Goal: Task Accomplishment & Management: Complete application form

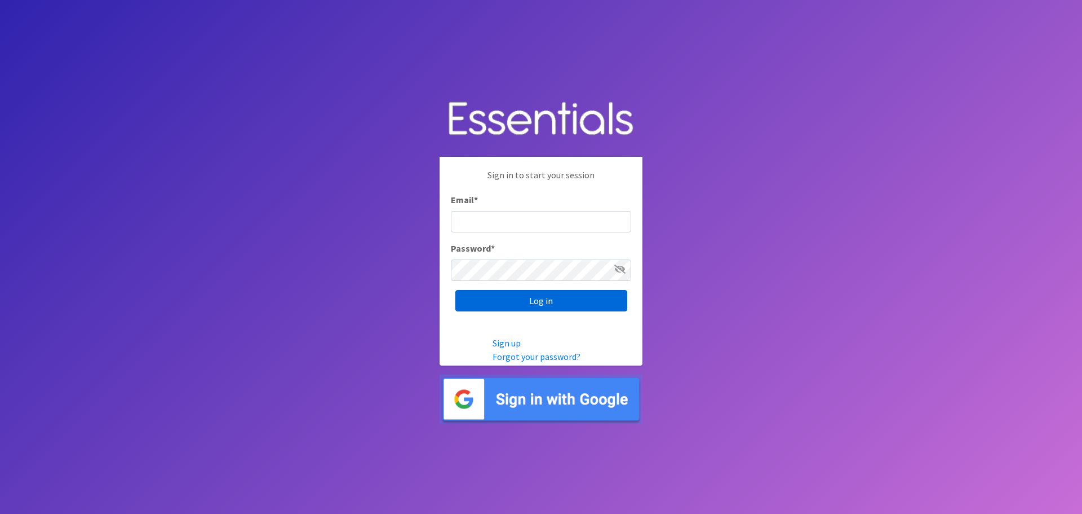
type input "[PERSON_NAME][EMAIL_ADDRESS][PERSON_NAME][DOMAIN_NAME]"
click at [516, 297] on input "Log in" at bounding box center [542, 300] width 172 height 21
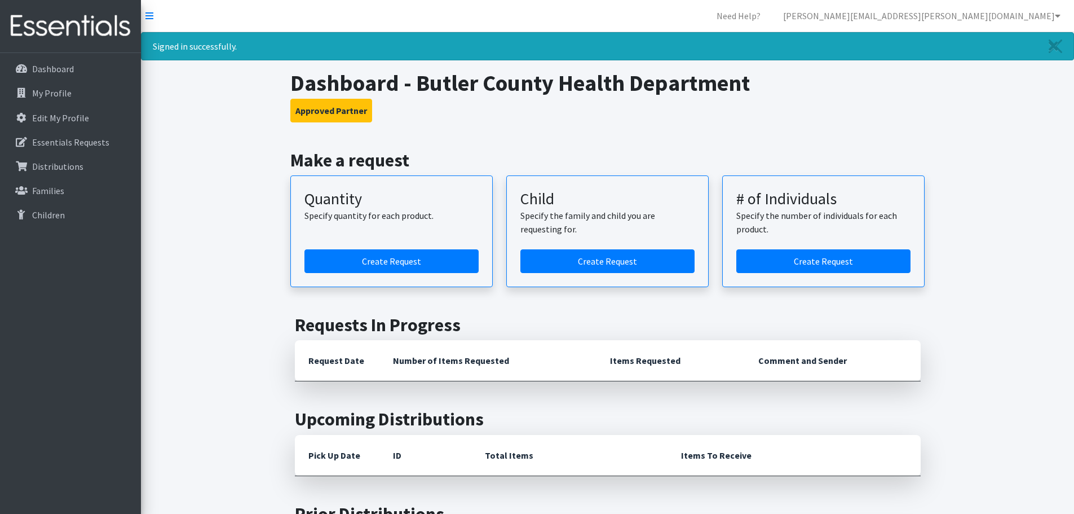
click at [483, 271] on article "Quantity Specify quantity for each product. Create Request" at bounding box center [391, 231] width 202 height 112
click at [466, 267] on link "Create Request" at bounding box center [391, 261] width 174 height 24
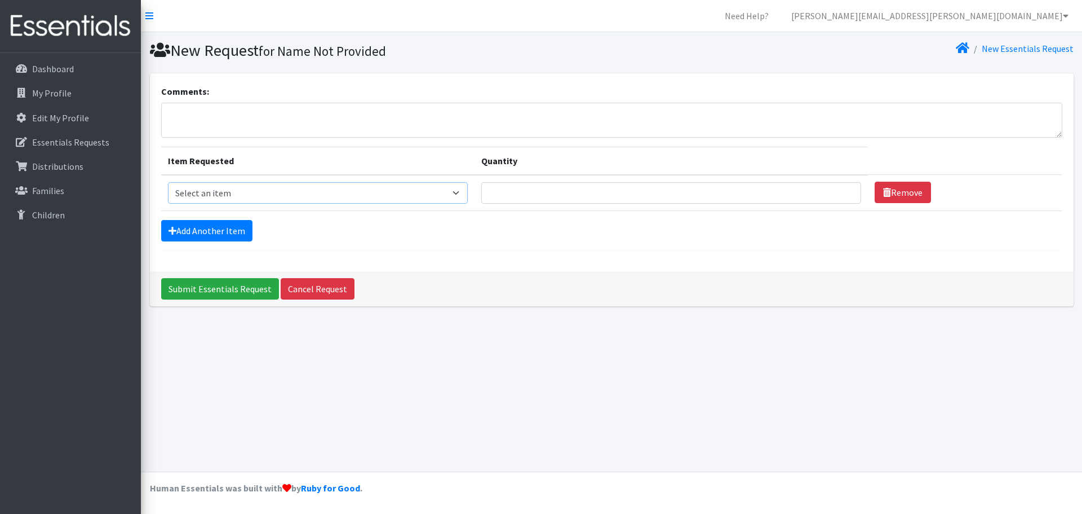
click at [363, 193] on select "Select an item Adult Briefs (x-small) Adult Briefs Large Adult Briefs X-Large A…" at bounding box center [318, 192] width 300 height 21
select select "346"
click at [168, 182] on select "Select an item Adult Briefs (x-small) Adult Briefs Large Adult Briefs X-Large A…" at bounding box center [318, 192] width 300 height 21
click at [586, 197] on input "Quantity" at bounding box center [671, 192] width 380 height 21
type input "300"
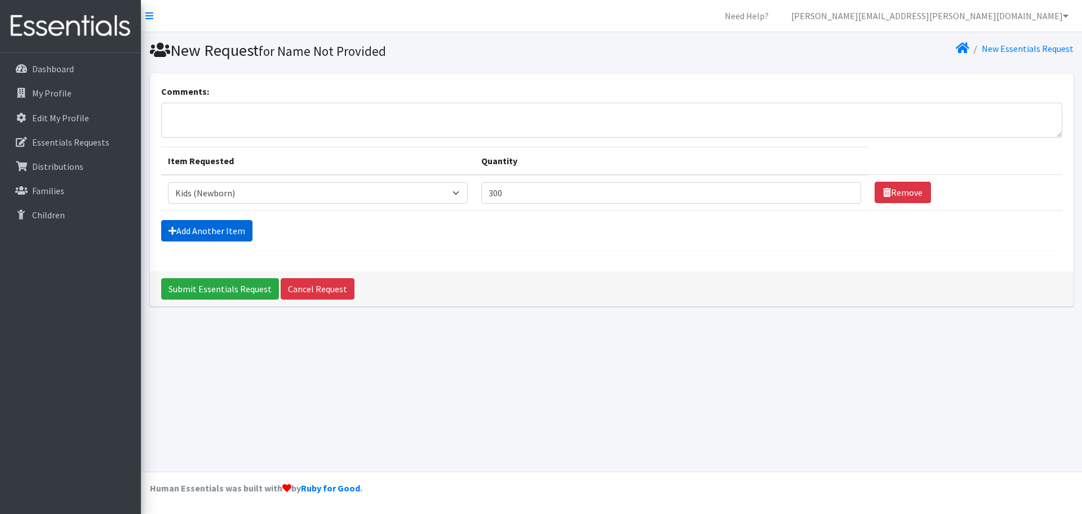
click at [167, 222] on link "Add Another Item" at bounding box center [206, 230] width 91 height 21
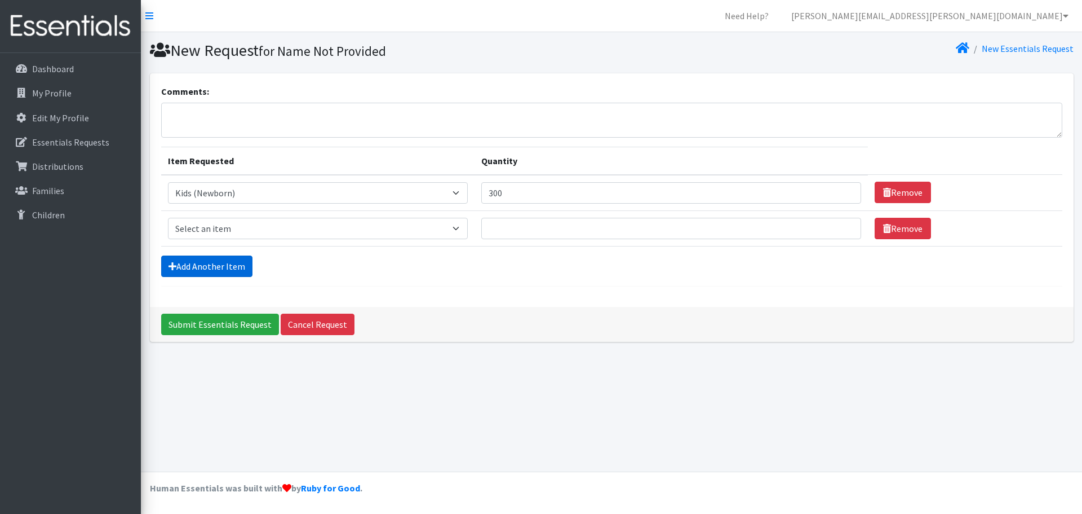
click at [174, 257] on link "Add Another Item" at bounding box center [206, 265] width 91 height 21
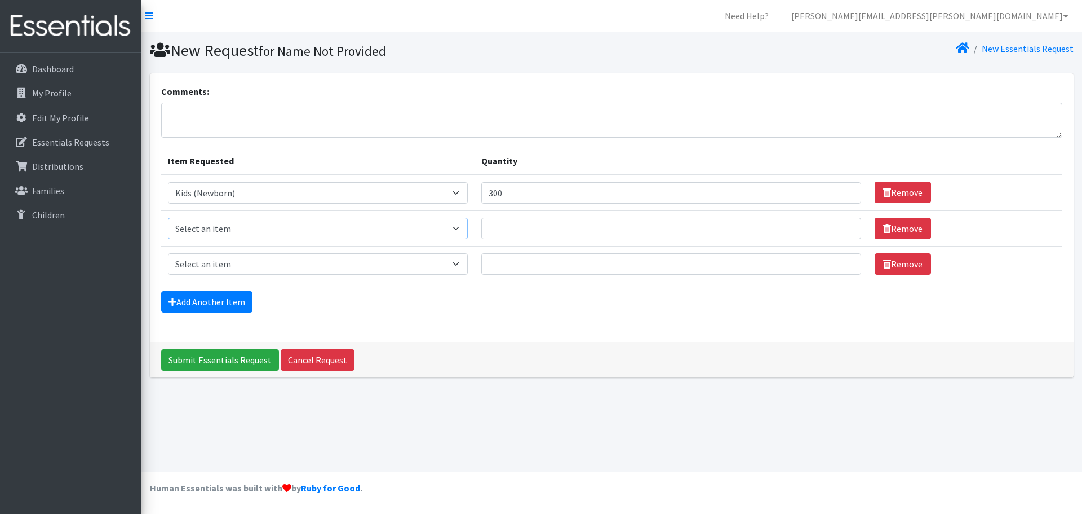
click at [189, 230] on select "Select an item Adult Briefs (x-small) Adult Briefs Large Adult Briefs X-Large A…" at bounding box center [318, 228] width 300 height 21
select select "348"
click at [168, 218] on select "Select an item Adult Briefs (x-small) Adult Briefs Large Adult Briefs X-Large A…" at bounding box center [318, 228] width 300 height 21
click at [568, 232] on input "Quantity" at bounding box center [671, 228] width 380 height 21
type input "300"
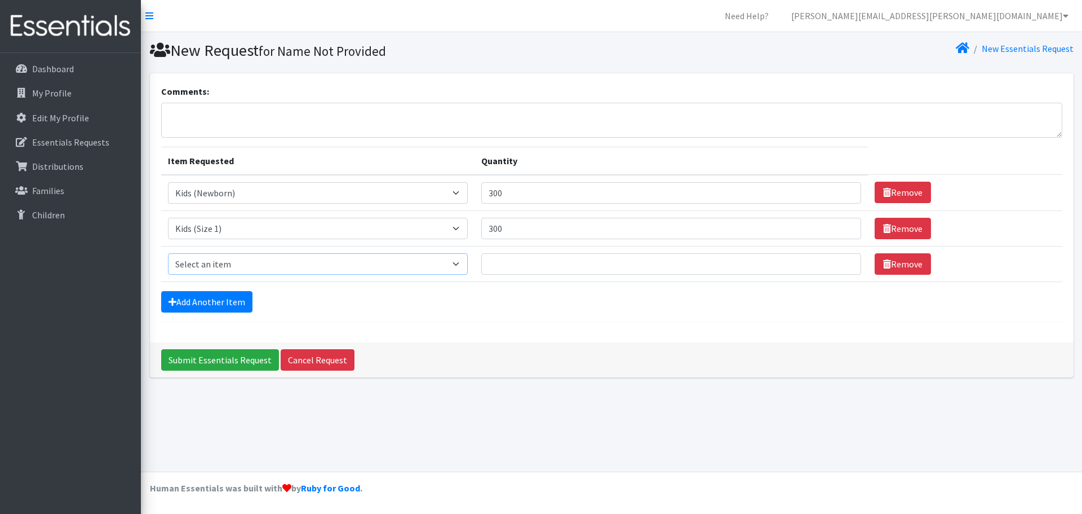
click at [465, 271] on select "Select an item Adult Briefs (x-small) Adult Briefs Large Adult Briefs X-Large A…" at bounding box center [318, 263] width 300 height 21
select select "360"
click at [168, 253] on select "Select an item Adult Briefs (x-small) Adult Briefs Large Adult Briefs X-Large A…" at bounding box center [318, 263] width 300 height 21
click at [734, 264] on input "Quantity" at bounding box center [671, 263] width 380 height 21
type input "300"
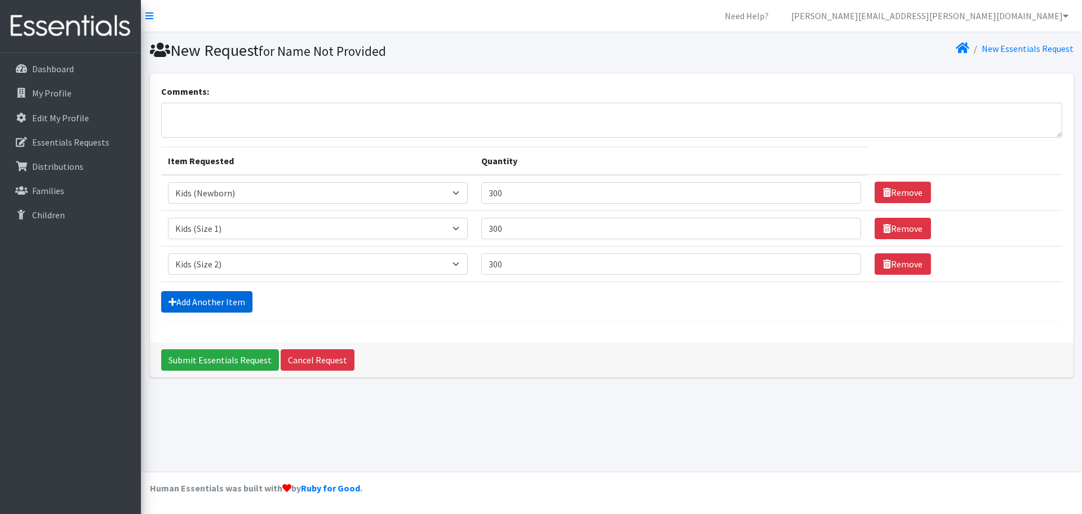
click at [230, 307] on link "Add Another Item" at bounding box center [206, 301] width 91 height 21
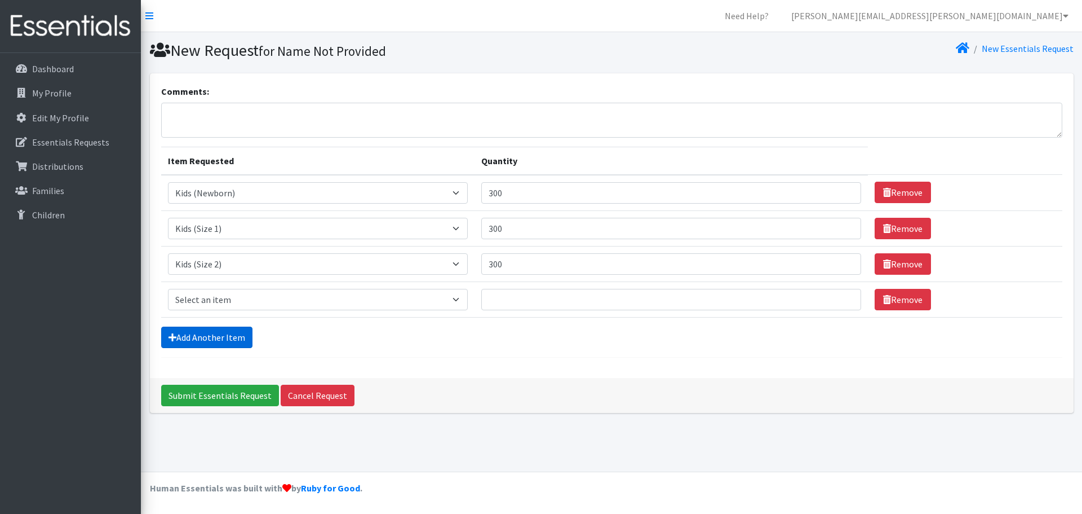
click at [231, 342] on link "Add Another Item" at bounding box center [206, 336] width 91 height 21
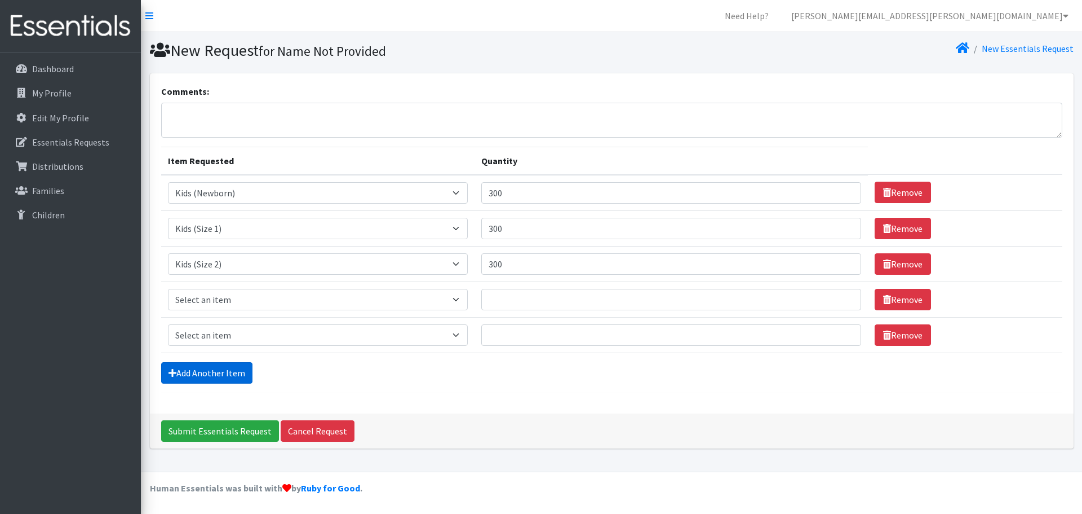
click at [235, 379] on link "Add Another Item" at bounding box center [206, 372] width 91 height 21
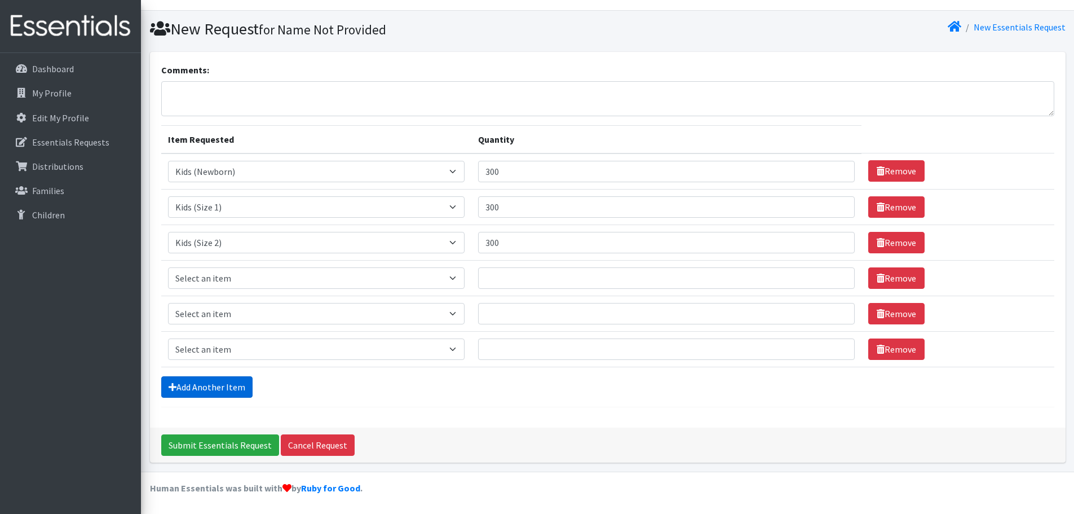
click at [234, 383] on link "Add Another Item" at bounding box center [206, 386] width 91 height 21
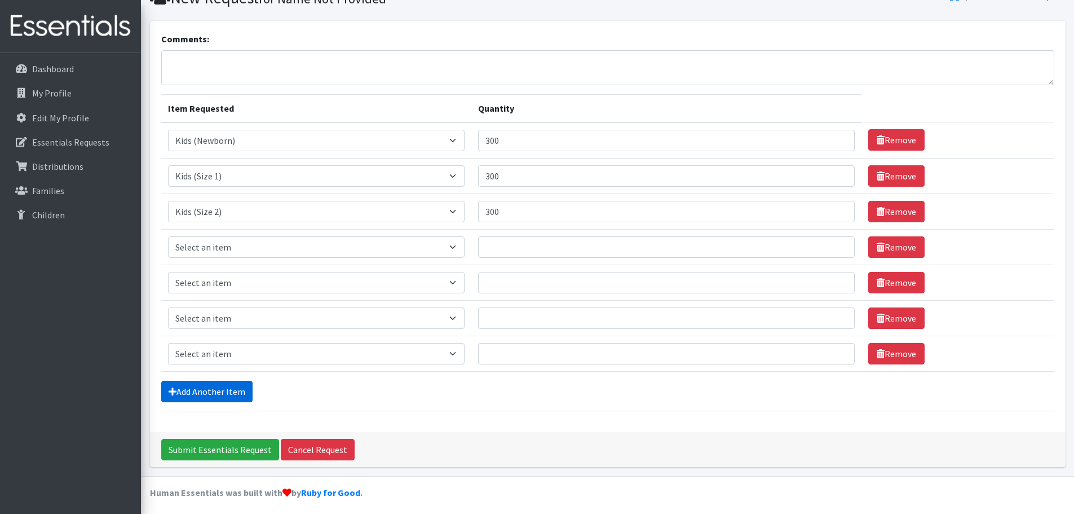
scroll to position [57, 0]
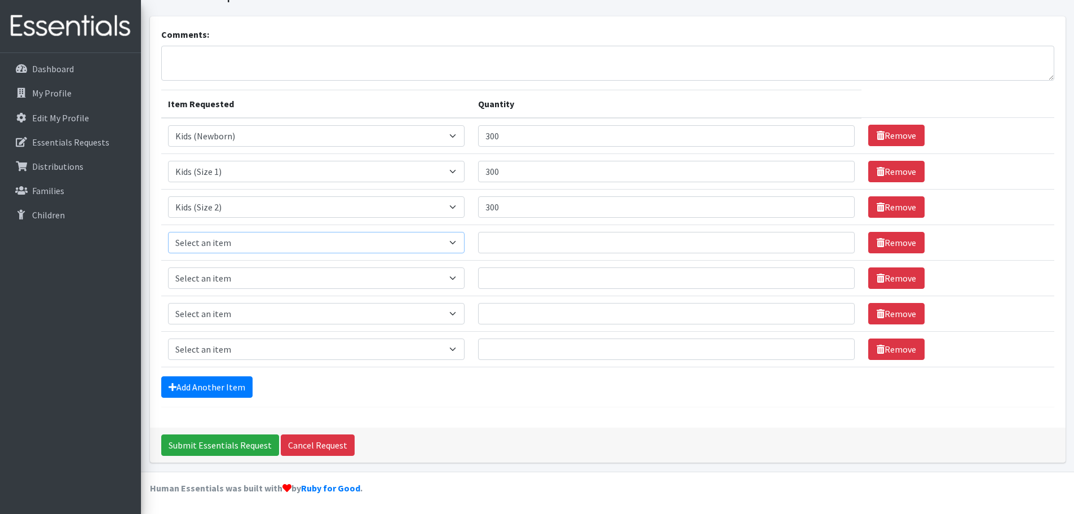
click at [291, 249] on select "Select an item Adult Briefs (x-small) Adult Briefs Large Adult Briefs X-Large A…" at bounding box center [316, 242] width 297 height 21
select select "326"
click at [168, 232] on select "Select an item Adult Briefs (x-small) Adult Briefs Large Adult Briefs X-Large A…" at bounding box center [316, 242] width 297 height 21
click at [608, 241] on input "Quantity" at bounding box center [666, 242] width 376 height 21
type input "400"
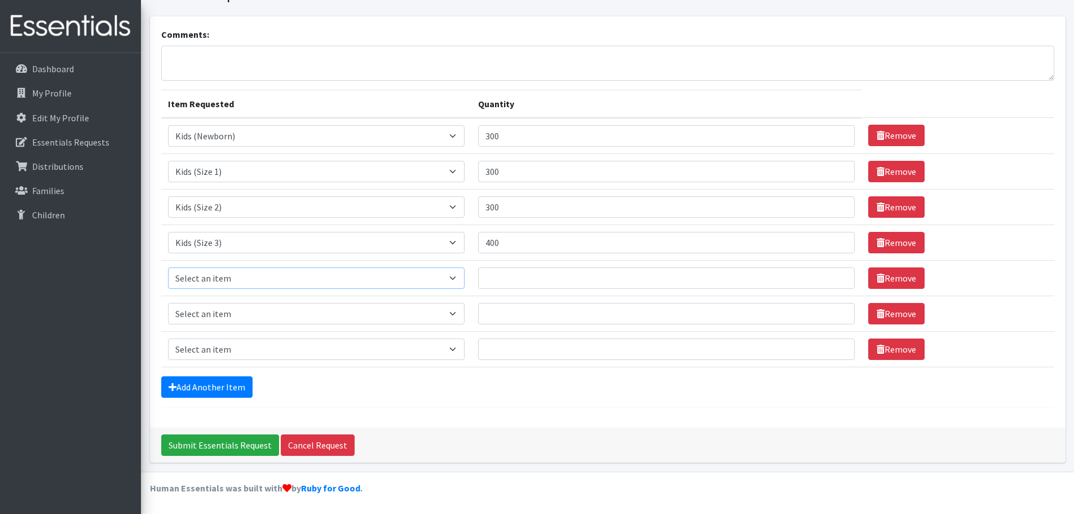
click at [269, 278] on select "Select an item Adult Briefs (x-small) Adult Briefs Large Adult Briefs X-Large A…" at bounding box center [316, 277] width 297 height 21
select select "335"
click at [168, 267] on select "Select an item Adult Briefs (x-small) Adult Briefs Large Adult Briefs X-Large A…" at bounding box center [316, 277] width 297 height 21
click at [532, 275] on input "Quantity" at bounding box center [666, 277] width 376 height 21
type input "400"
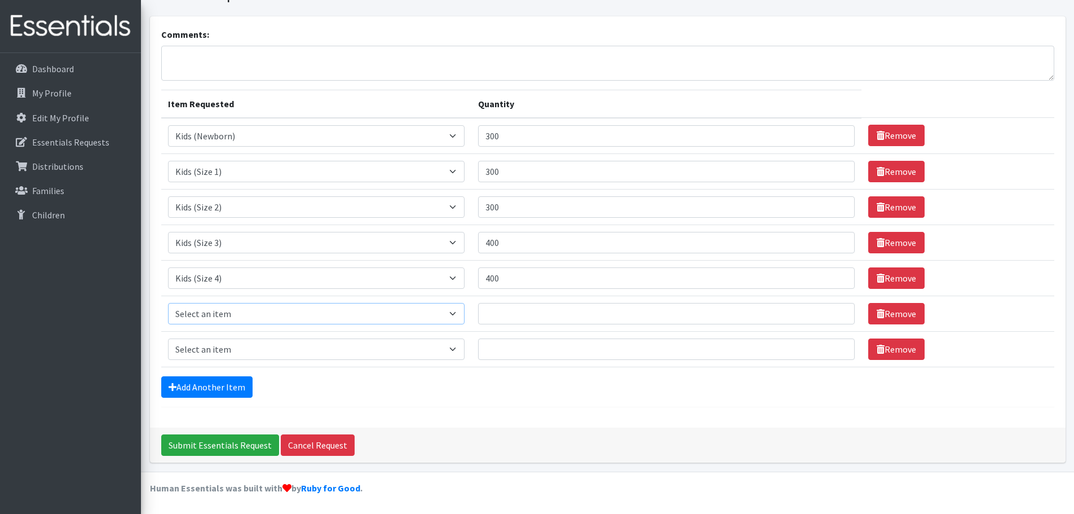
click at [331, 311] on select "Select an item Adult Briefs (x-small) Adult Briefs Large Adult Briefs X-Large A…" at bounding box center [316, 313] width 297 height 21
select select "336"
click at [168, 303] on select "Select an item Adult Briefs (x-small) Adult Briefs Large Adult Briefs X-Large A…" at bounding box center [316, 313] width 297 height 21
click at [627, 317] on input "Quantity" at bounding box center [666, 313] width 376 height 21
type input "400"
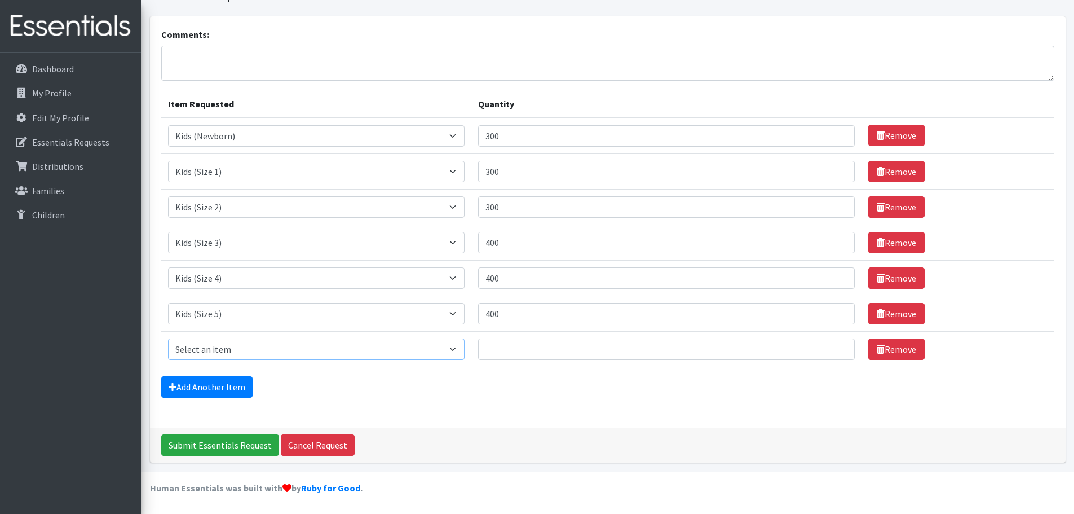
click at [200, 345] on select "Select an item Adult Briefs (x-small) Adult Briefs Large Adult Briefs X-Large A…" at bounding box center [316, 348] width 297 height 21
select select "338"
click at [168, 338] on select "Select an item Adult Briefs (x-small) Adult Briefs Large Adult Briefs X-Large A…" at bounding box center [316, 348] width 297 height 21
click at [572, 351] on input "Quantity" at bounding box center [666, 348] width 376 height 21
type input "400"
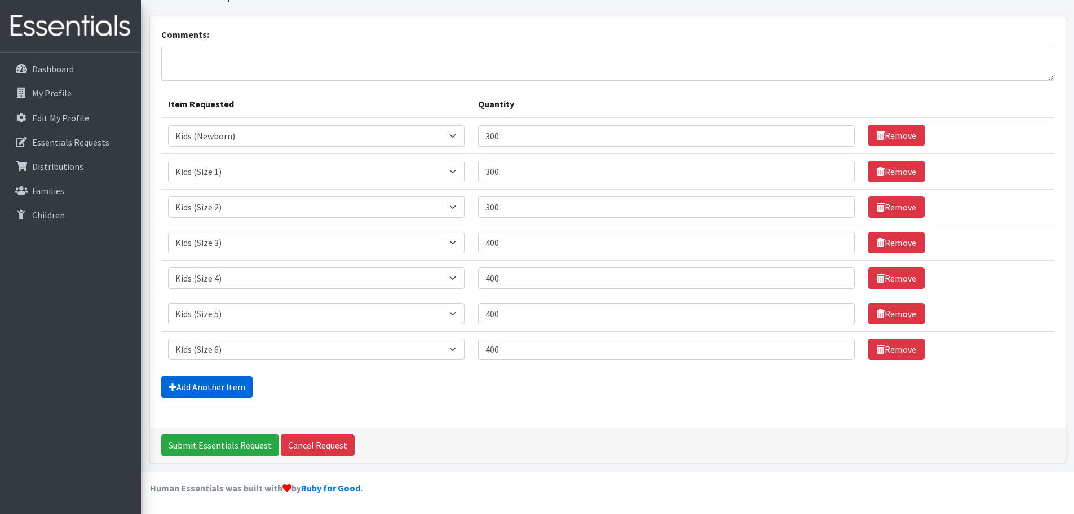
click at [188, 391] on link "Add Another Item" at bounding box center [206, 386] width 91 height 21
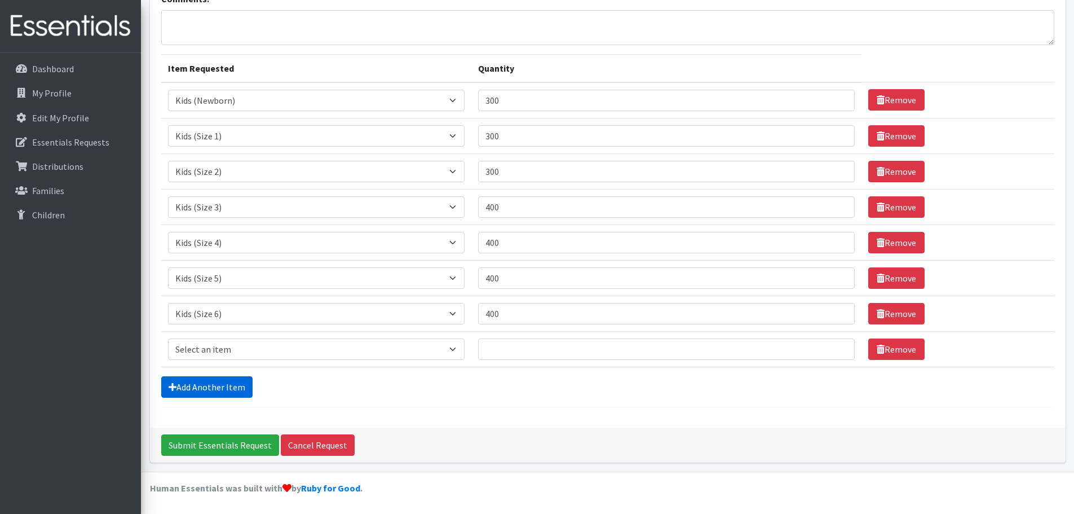
click at [189, 393] on link "Add Another Item" at bounding box center [206, 386] width 91 height 21
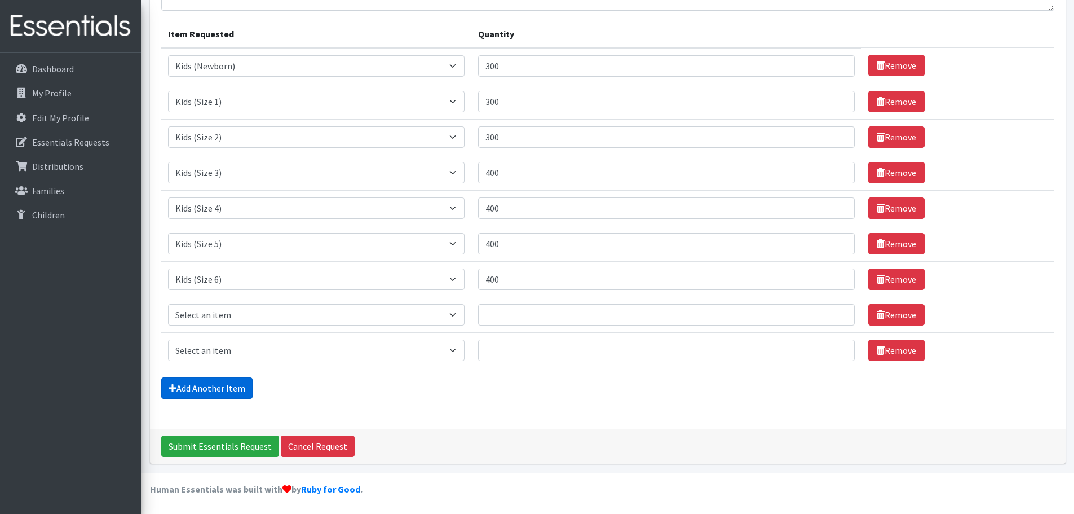
scroll to position [128, 0]
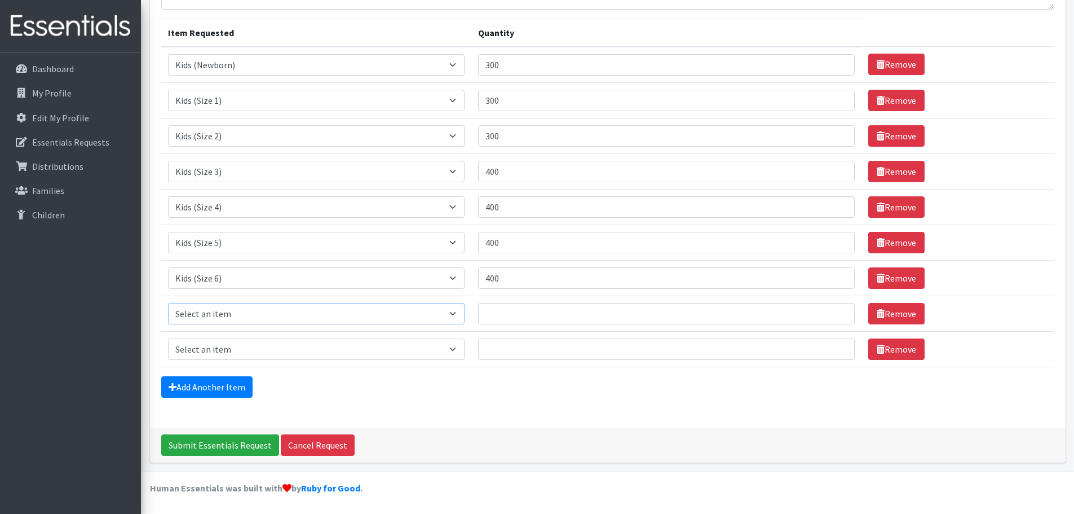
click at [403, 314] on select "Select an item Adult Briefs (x-small) Adult Briefs Large Adult Briefs X-Large A…" at bounding box center [316, 313] width 297 height 21
select select "353"
click at [168, 303] on select "Select an item Adult Briefs (x-small) Adult Briefs Large Adult Briefs X-Large A…" at bounding box center [316, 313] width 297 height 21
click at [500, 322] on input "Quantity" at bounding box center [666, 313] width 376 height 21
type input "200"
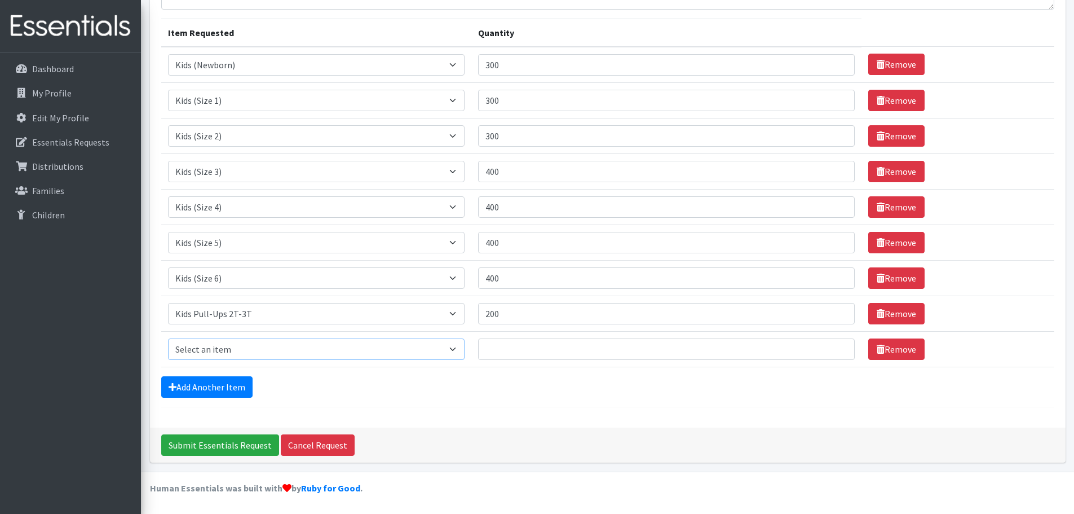
click at [331, 358] on select "Select an item Adult Briefs (x-small) Adult Briefs Large Adult Briefs X-Large A…" at bounding box center [316, 348] width 297 height 21
select select "354"
click at [168, 338] on select "Select an item Adult Briefs (x-small) Adult Briefs Large Adult Briefs X-Large A…" at bounding box center [316, 348] width 297 height 21
click at [562, 342] on input "Quantity" at bounding box center [666, 348] width 376 height 21
type input "200"
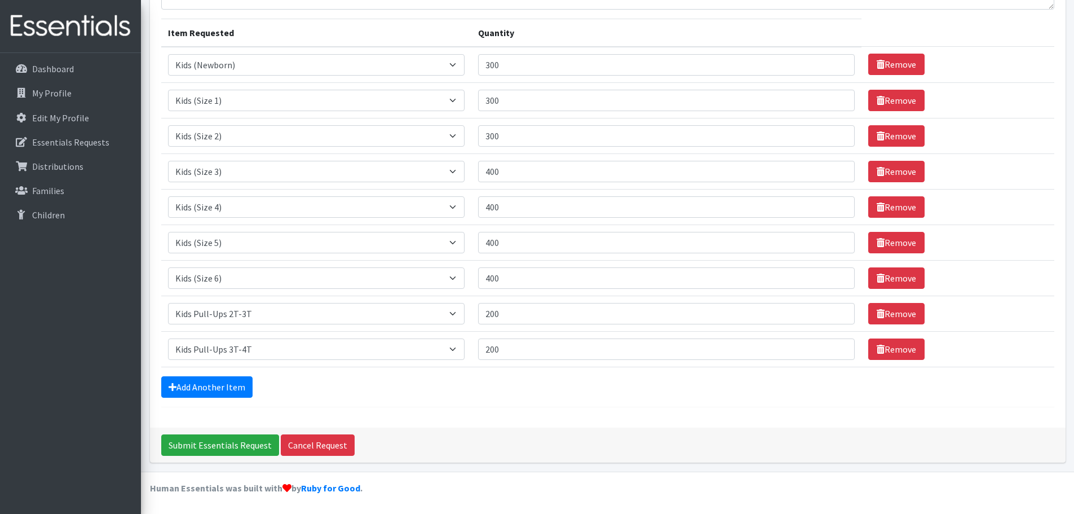
click at [160, 383] on div "Comments: Item Requested Quantity Item Requested Select an item Adult Briefs (x…" at bounding box center [608, 186] width 916 height 482
click at [166, 378] on link "Add Another Item" at bounding box center [206, 386] width 91 height 21
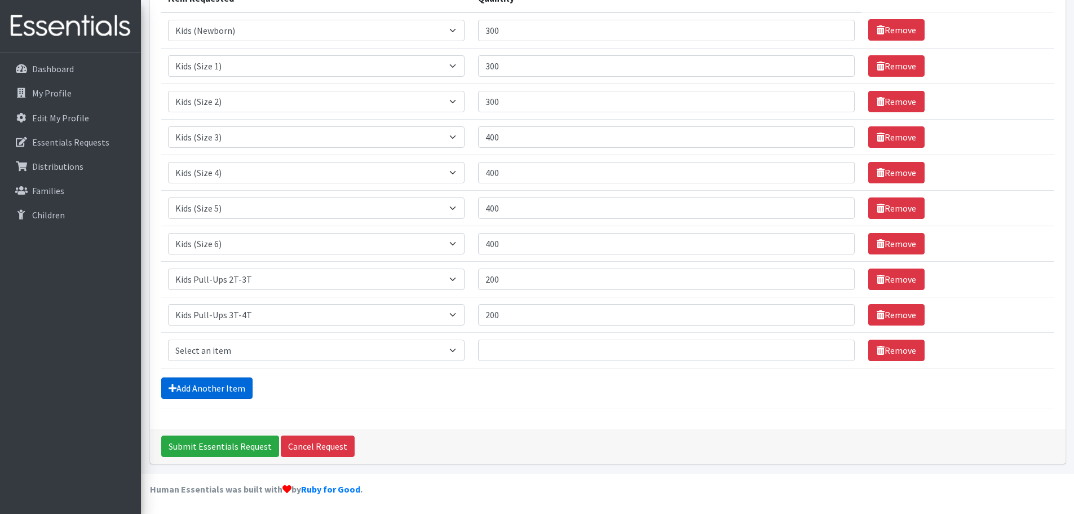
scroll to position [163, 0]
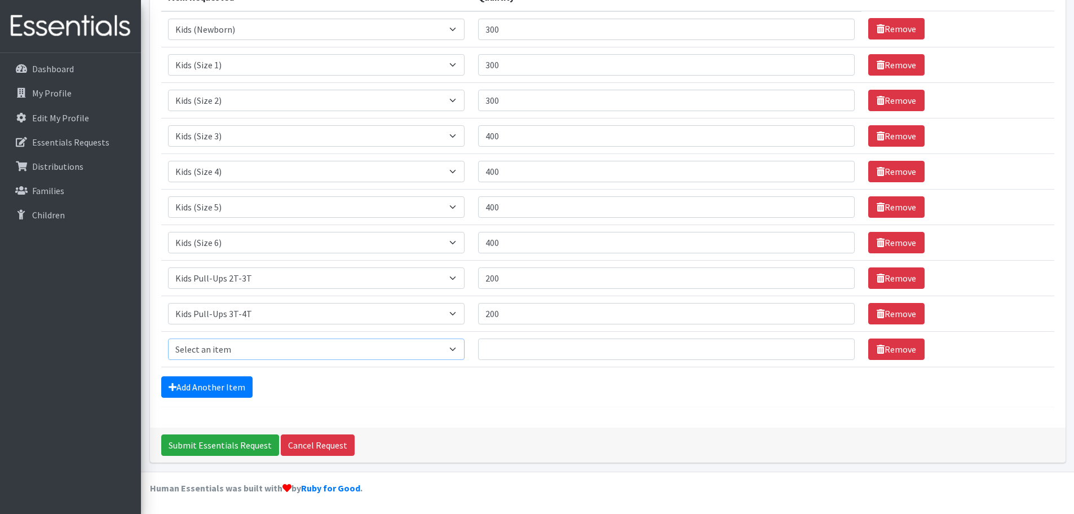
click at [188, 345] on select "Select an item Adult Briefs (x-small) Adult Briefs Large Adult Briefs X-Large A…" at bounding box center [316, 348] width 297 height 21
select select "6751"
click at [168, 338] on select "Select an item Adult Briefs (x-small) Adult Briefs Large Adult Briefs X-Large A…" at bounding box center [316, 348] width 297 height 21
click at [739, 352] on input "Quantity" at bounding box center [666, 348] width 376 height 21
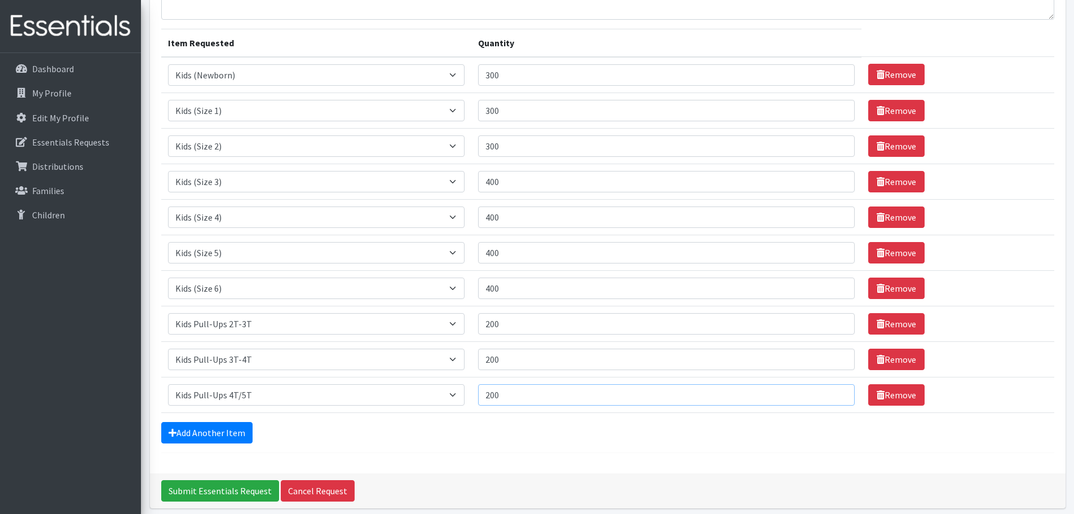
scroll to position [0, 0]
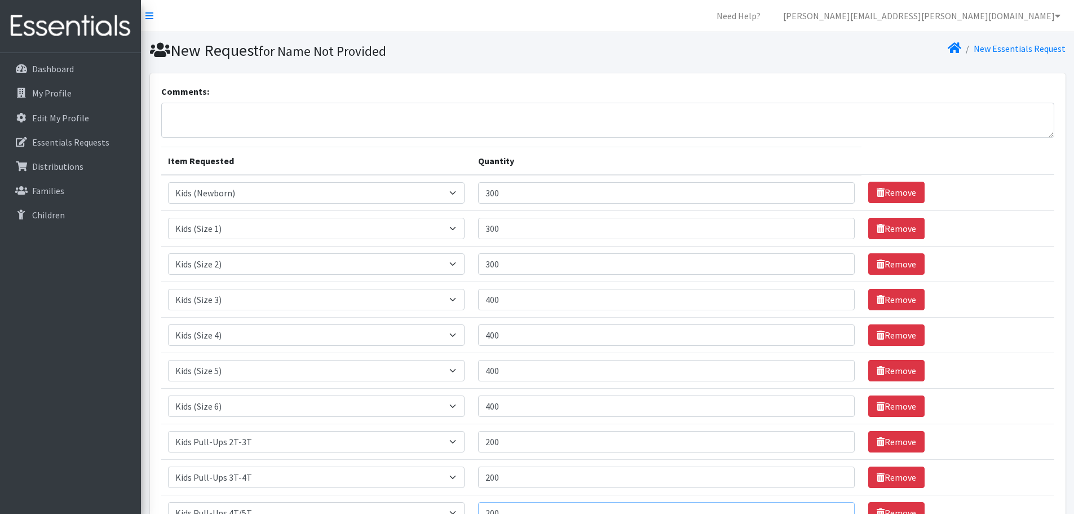
type input "200"
click at [516, 121] on textarea "Comments:" at bounding box center [607, 120] width 893 height 35
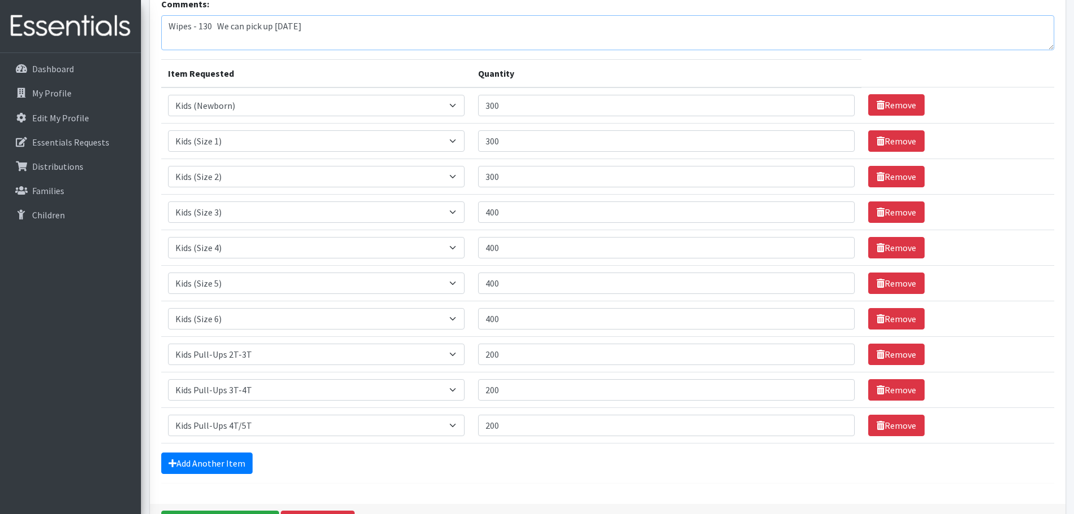
scroll to position [163, 0]
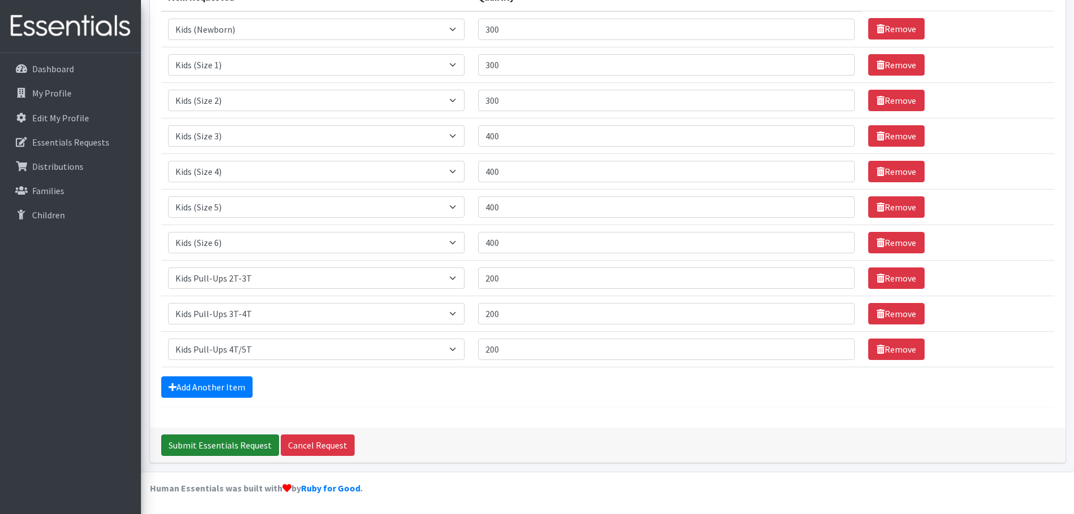
type textarea "Wipes - 130 We can pick up [DATE]"
click at [223, 448] on input "Submit Essentials Request" at bounding box center [220, 444] width 118 height 21
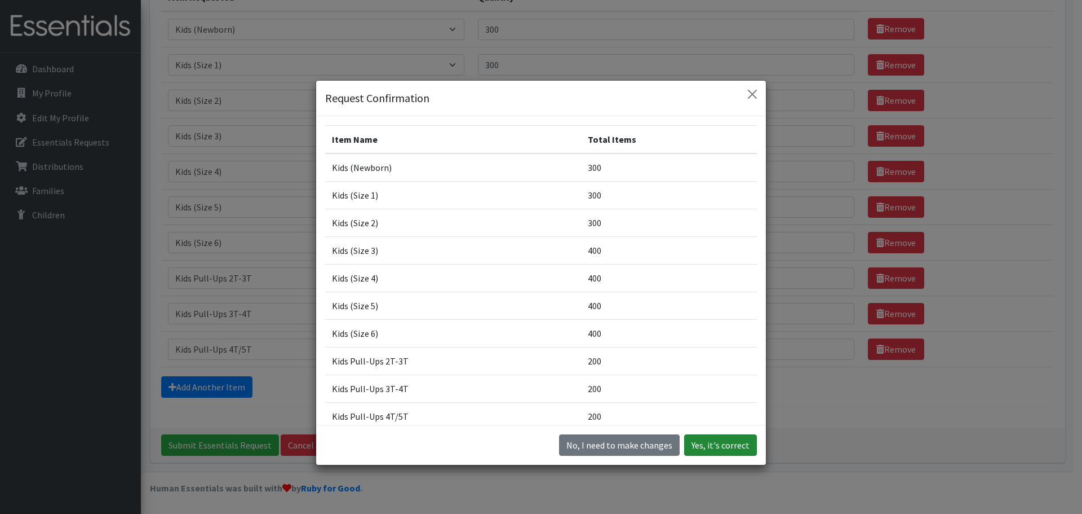
click at [706, 437] on button "Yes, it's correct" at bounding box center [720, 444] width 73 height 21
